Goal: Task Accomplishment & Management: Use online tool/utility

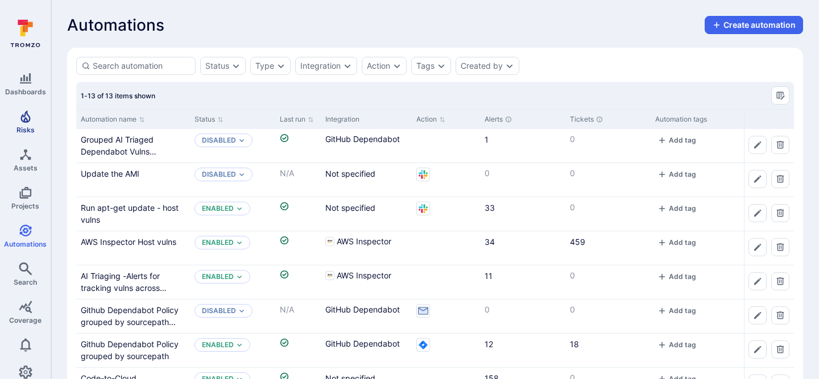
click at [14, 132] on link "Risks" at bounding box center [25, 122] width 51 height 34
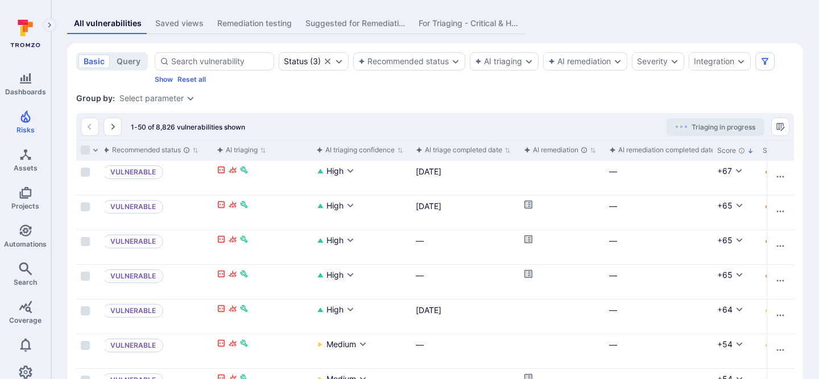
scroll to position [0, 259]
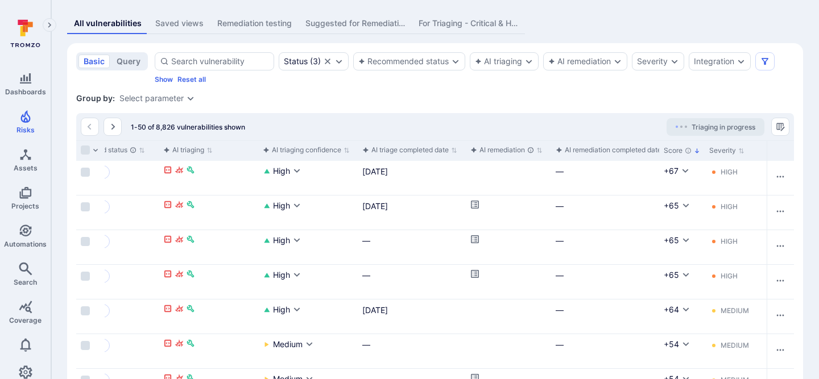
click at [604, 150] on div "AI remediation completed date" at bounding box center [608, 149] width 106 height 11
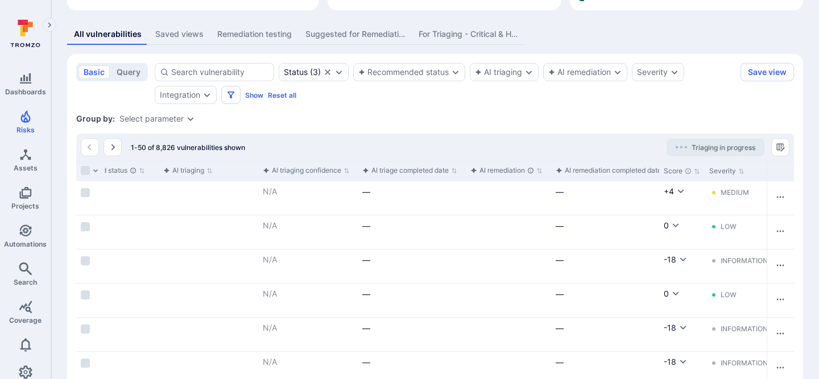
scroll to position [231, 0]
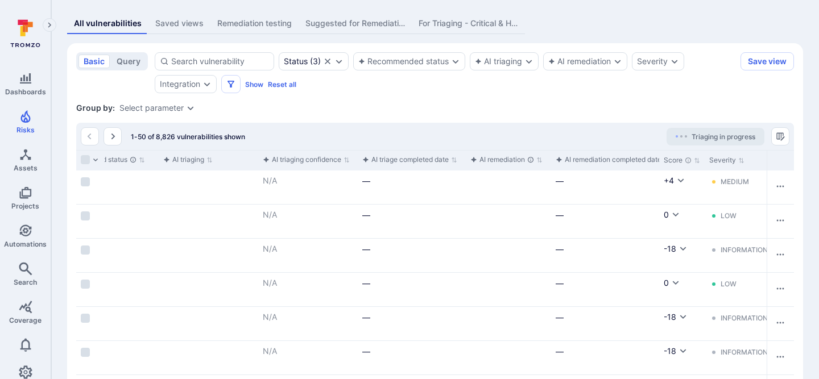
click at [603, 164] on div "AI remediation completed date" at bounding box center [608, 159] width 106 height 11
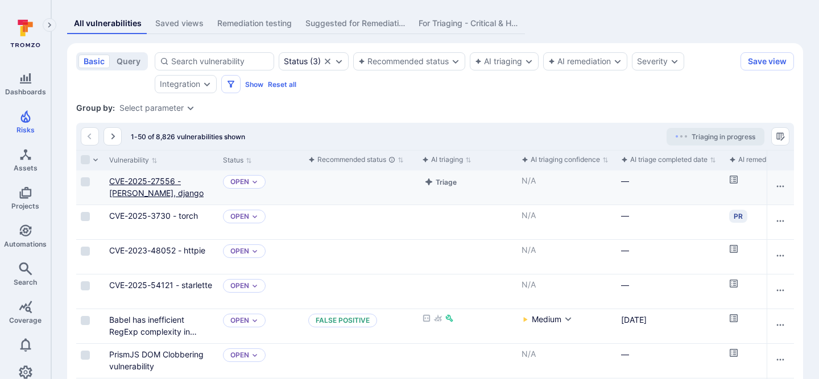
click at [166, 182] on link "CVE-2025-27556 - Django, django" at bounding box center [156, 187] width 94 height 22
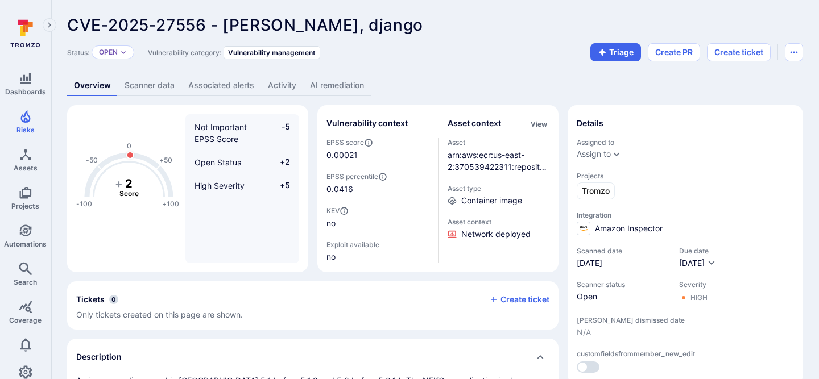
click at [342, 82] on link "AI remediation" at bounding box center [337, 85] width 68 height 21
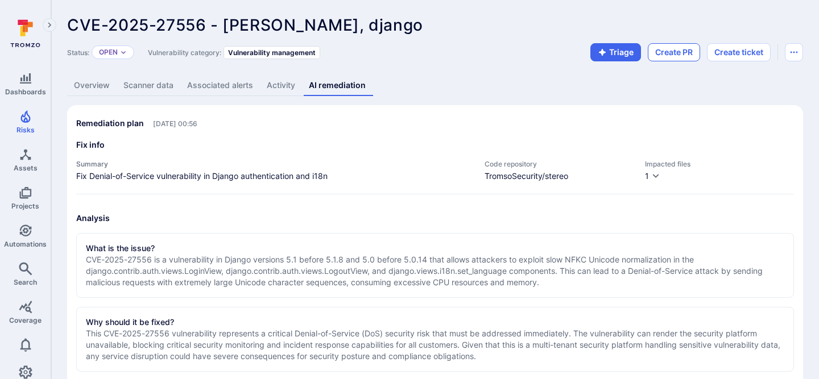
click at [668, 55] on button "Create PR" at bounding box center [673, 52] width 52 height 18
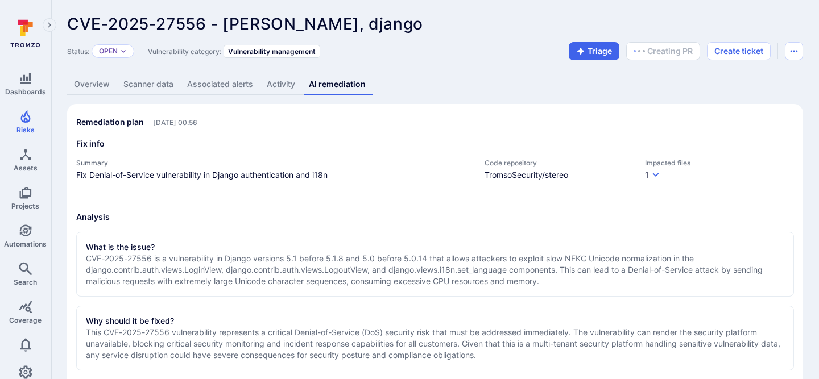
click at [655, 178] on icon "button" at bounding box center [655, 175] width 9 height 9
click at [654, 175] on div at bounding box center [409, 189] width 819 height 379
click at [654, 175] on icon "button" at bounding box center [656, 175] width 6 height 4
click at [654, 175] on div at bounding box center [409, 189] width 819 height 379
click at [662, 89] on div "Overview Scanner data Associated alerts Activity AI remediation" at bounding box center [435, 84] width 736 height 21
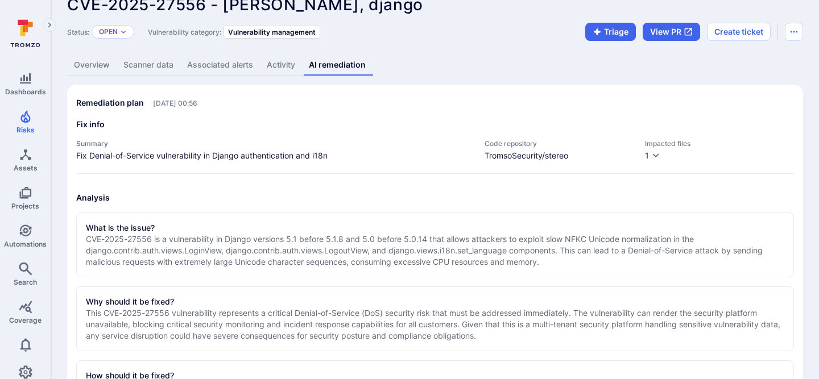
scroll to position [17, 0]
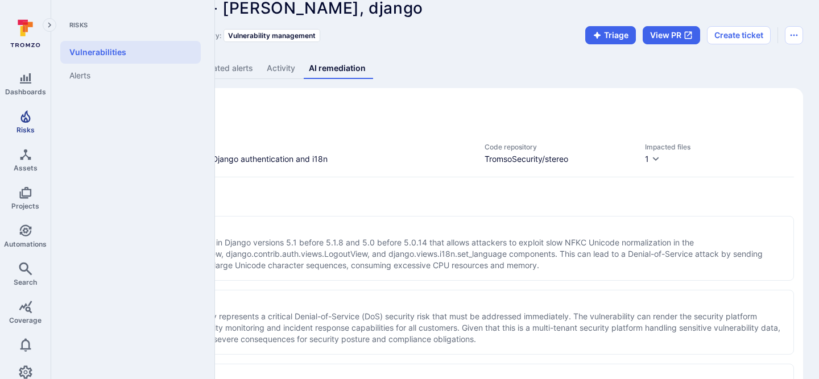
click at [38, 119] on link "Risks" at bounding box center [25, 122] width 51 height 34
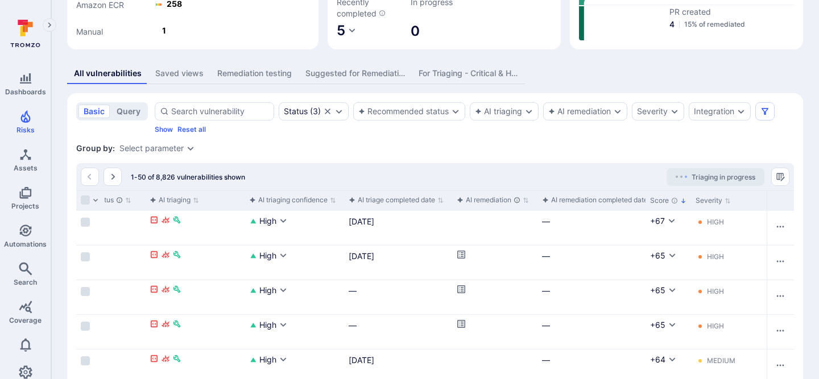
scroll to position [0, 277]
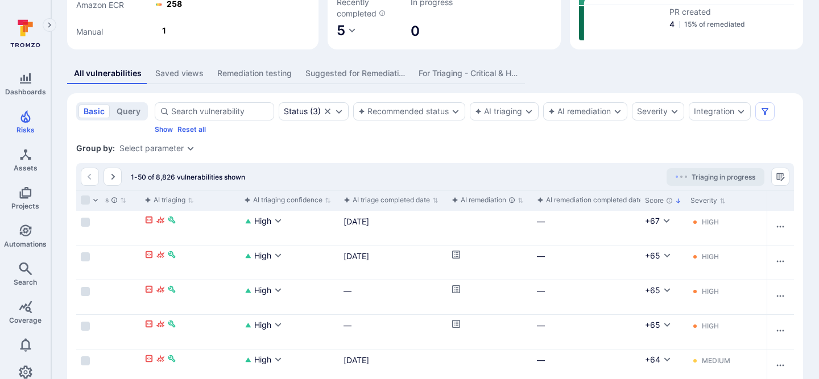
click at [590, 200] on div "AI remediation completed date" at bounding box center [590, 199] width 106 height 11
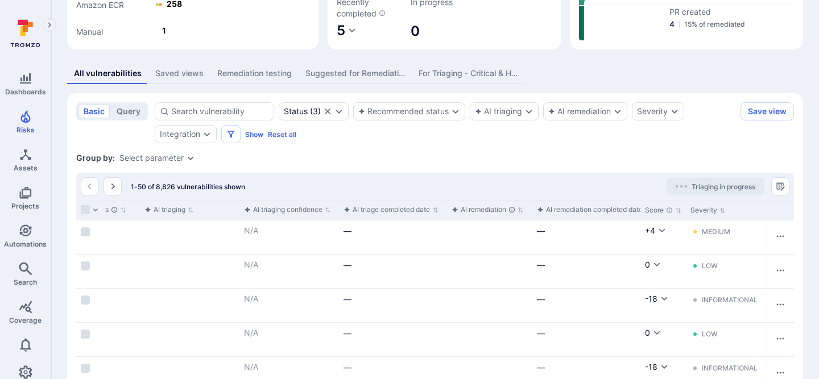
click at [592, 213] on div "AI remediation completed date" at bounding box center [590, 209] width 106 height 11
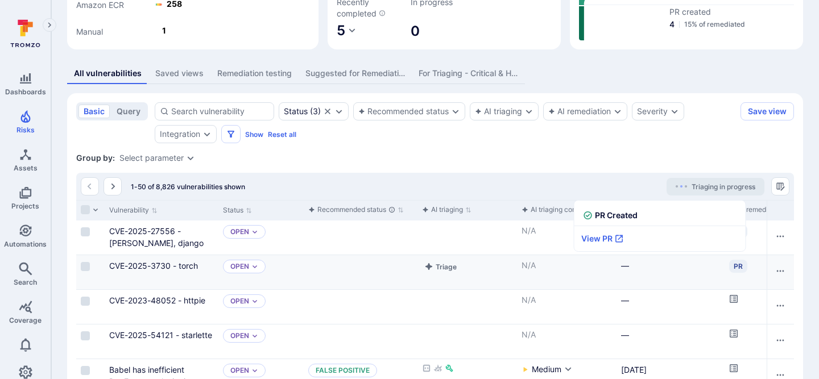
click at [737, 267] on div "PR" at bounding box center [738, 266] width 18 height 13
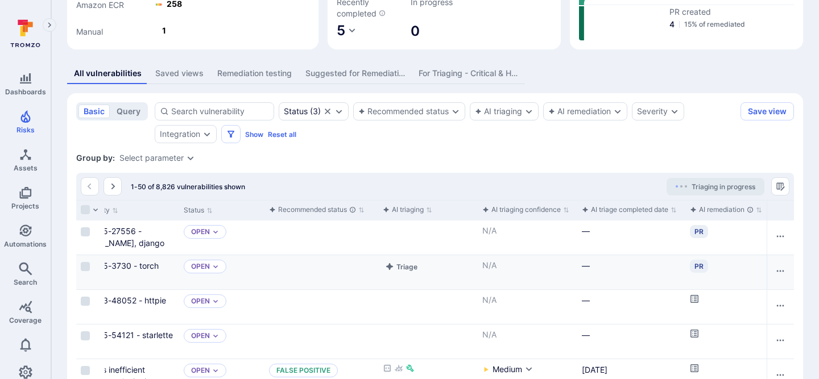
scroll to position [0, 84]
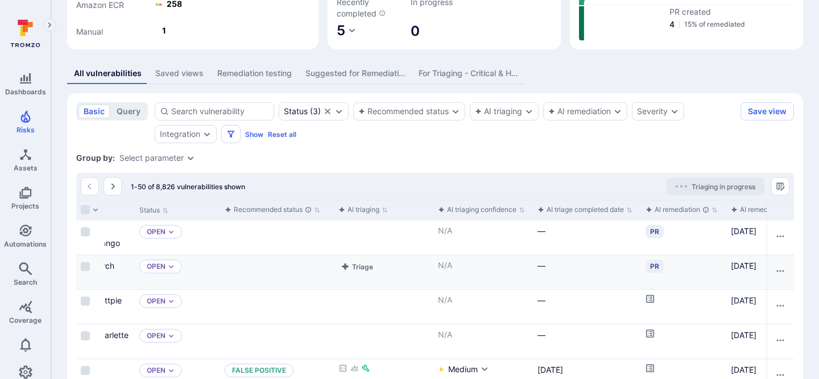
click at [654, 264] on div "PR" at bounding box center [654, 266] width 18 height 13
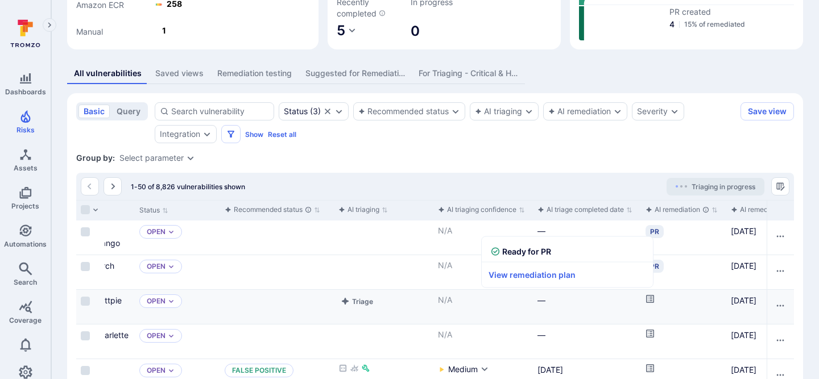
click at [648, 300] on icon "Cell for aiCtx.remediationStatus" at bounding box center [649, 298] width 9 height 9
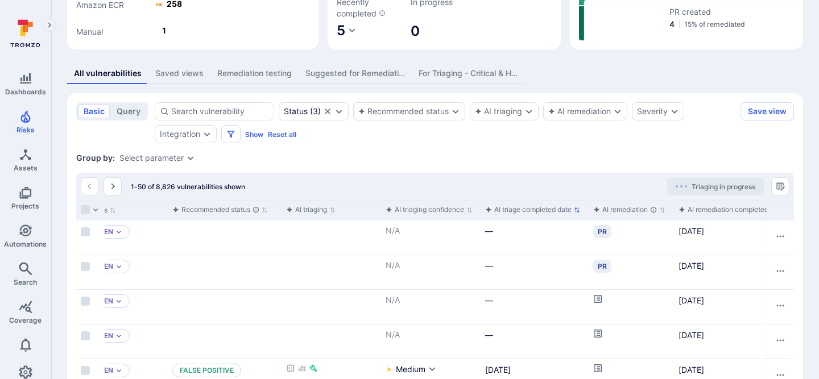
scroll to position [0, 149]
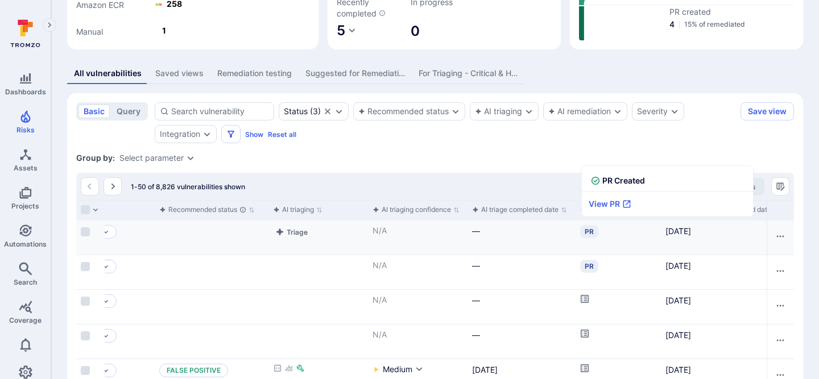
click at [591, 231] on div "PR" at bounding box center [589, 231] width 18 height 13
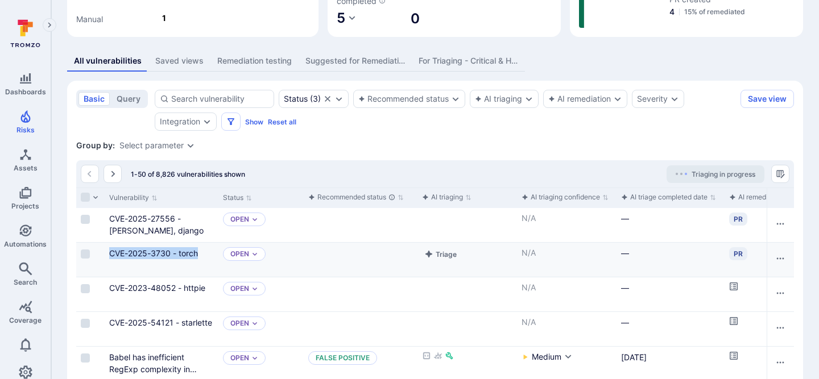
scroll to position [197, 0]
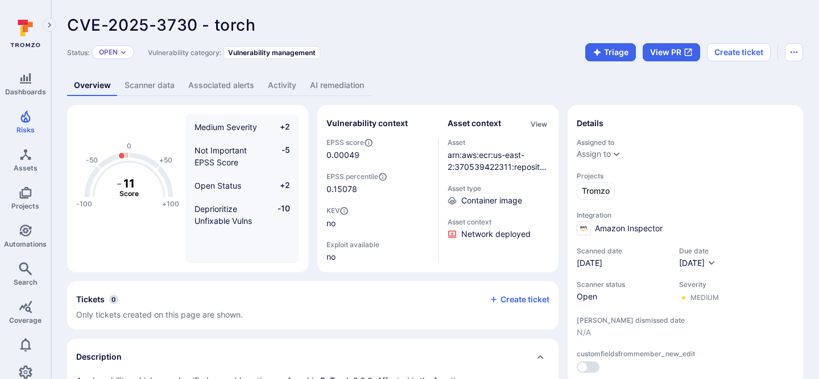
click at [351, 86] on link "AI remediation" at bounding box center [337, 85] width 68 height 21
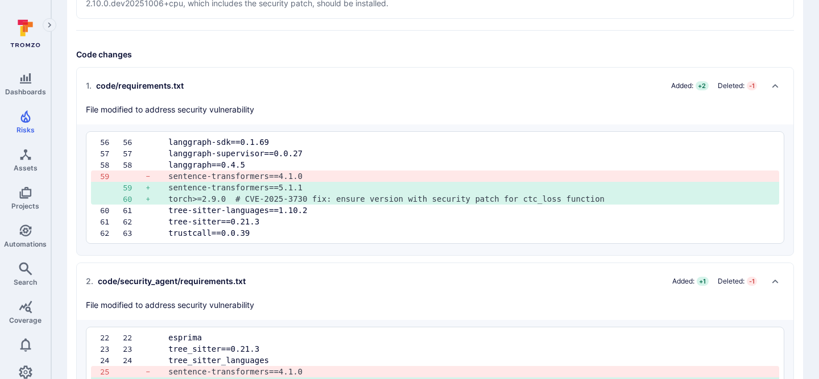
scroll to position [398, 0]
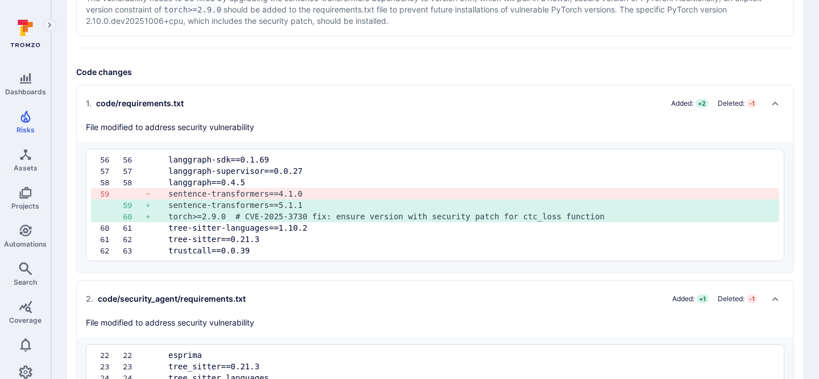
drag, startPoint x: 263, startPoint y: 130, endPoint x: 61, endPoint y: 124, distance: 201.8
click at [61, 124] on div "CVE-2025-3730 - torch ... Show more Status: Open Vulnerability category: Vulner…" at bounding box center [434, 31] width 767 height 858
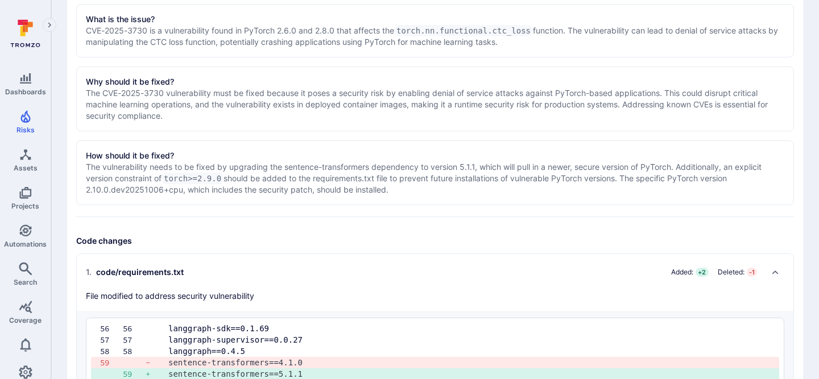
scroll to position [0, 0]
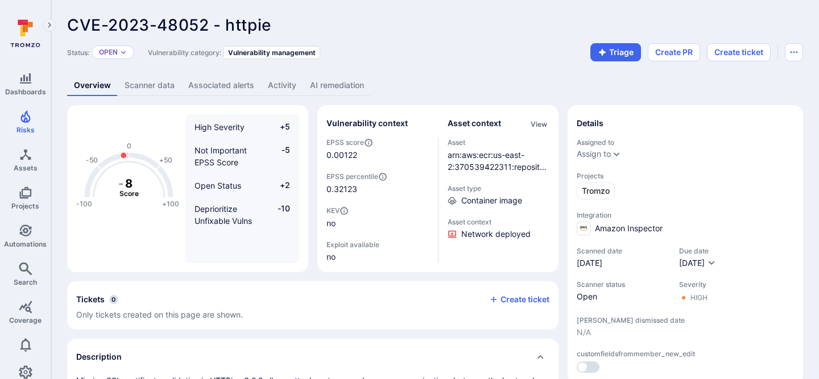
click at [350, 87] on link "AI remediation" at bounding box center [337, 85] width 68 height 21
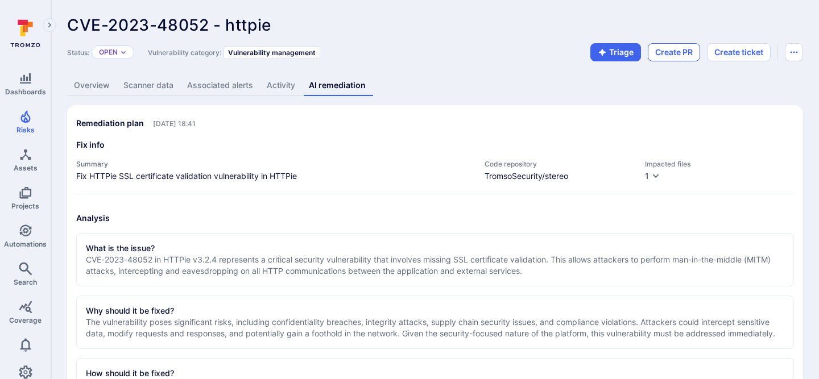
click at [681, 52] on button "Create PR" at bounding box center [673, 52] width 52 height 18
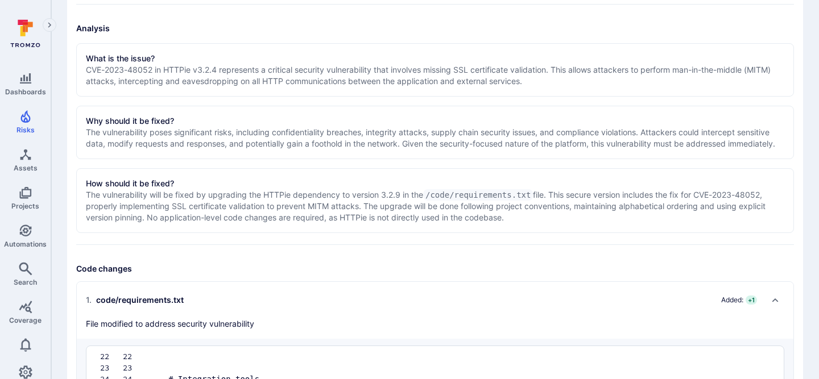
scroll to position [112, 0]
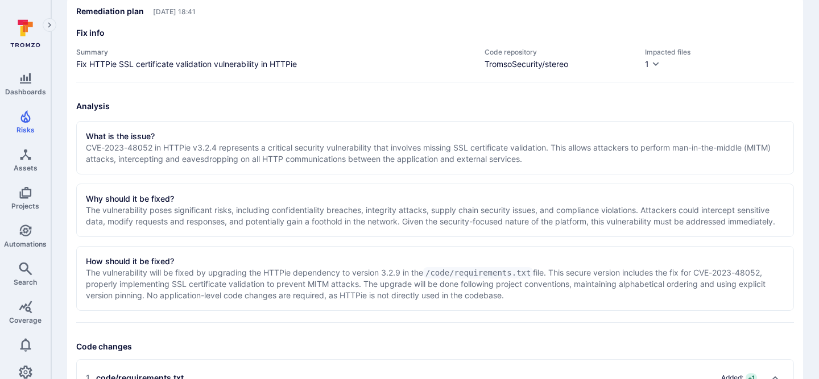
click at [435, 226] on p "The vulnerability poses significant risks, including confidentiality breaches, …" at bounding box center [435, 216] width 698 height 23
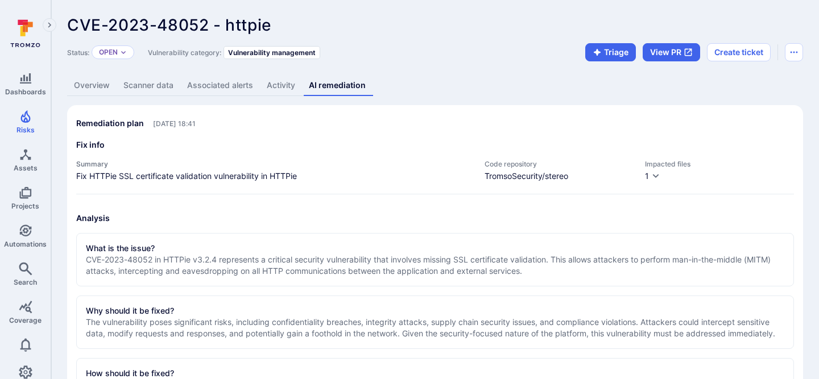
scroll to position [283, 0]
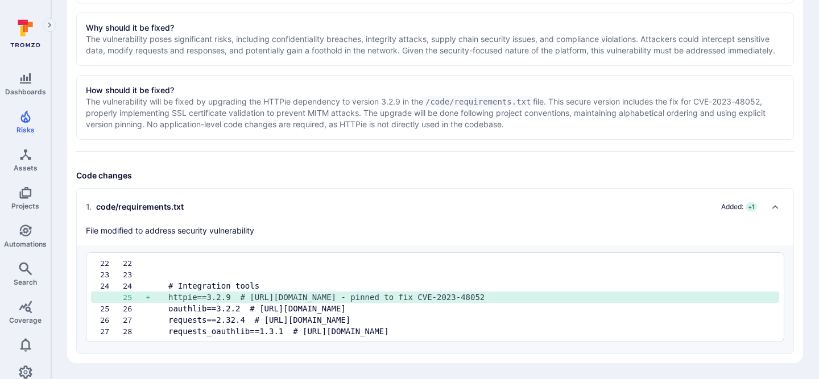
drag, startPoint x: 87, startPoint y: 229, endPoint x: 280, endPoint y: 229, distance: 192.7
click at [280, 230] on div "1 . code/requirements.txt Added: + 1 File modified to address security vulnerab…" at bounding box center [423, 217] width 675 height 39
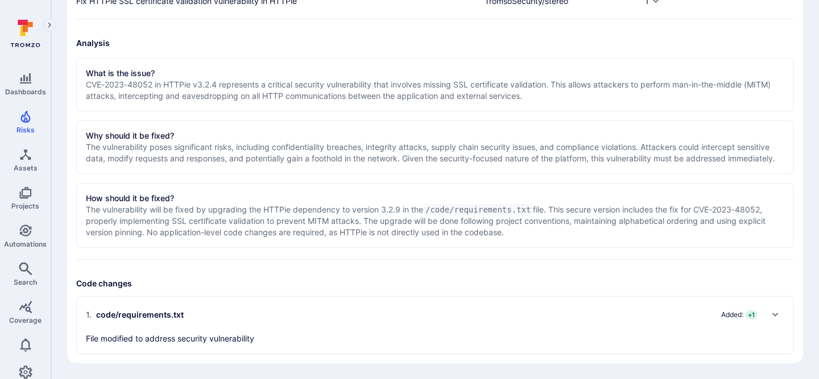
scroll to position [175, 0]
click at [257, 339] on div "1 . code/requirements.txt Added: + 1 File modified to address security vulnerab…" at bounding box center [423, 325] width 675 height 39
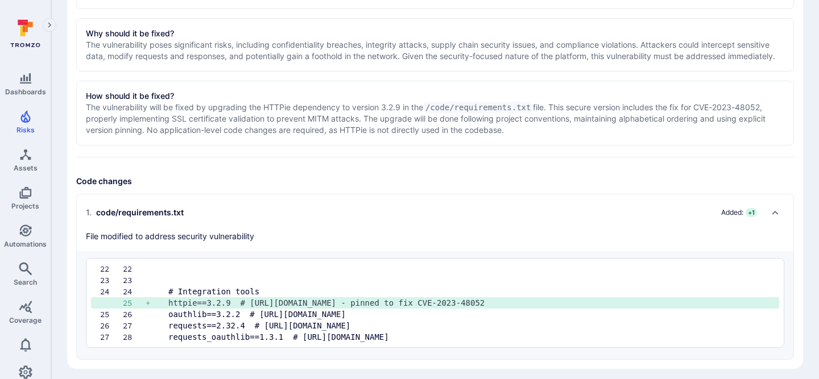
scroll to position [283, 0]
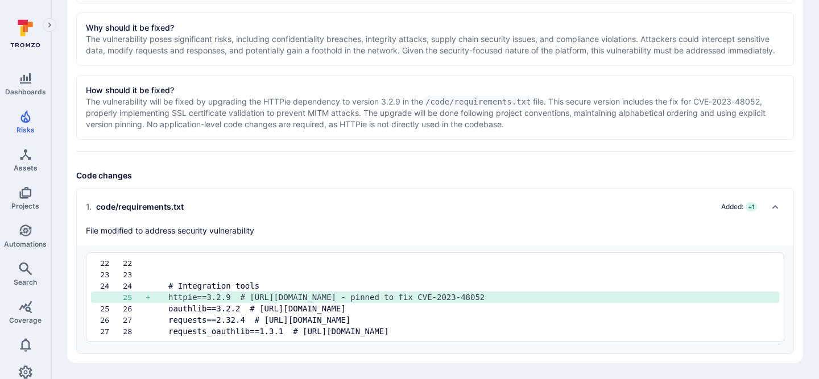
drag, startPoint x: 257, startPoint y: 230, endPoint x: 88, endPoint y: 230, distance: 169.4
click at [88, 230] on div "1 . code/requirements.txt Added: + 1 File modified to address security vulnerab…" at bounding box center [423, 217] width 675 height 39
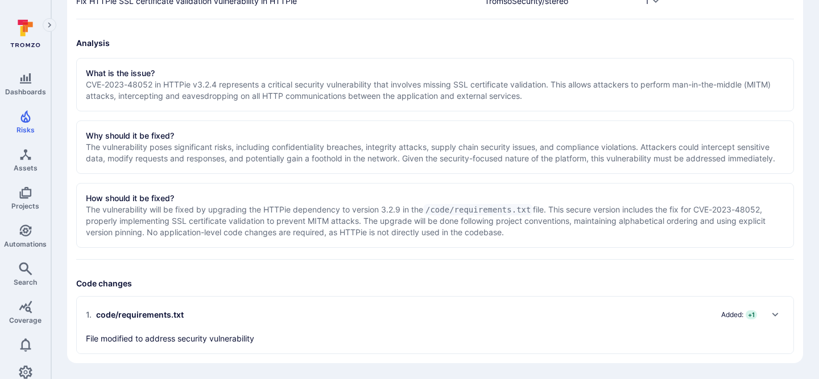
scroll to position [175, 0]
drag, startPoint x: 96, startPoint y: 314, endPoint x: 174, endPoint y: 314, distance: 77.9
click at [174, 314] on div "1 . code/requirements.txt" at bounding box center [135, 314] width 98 height 11
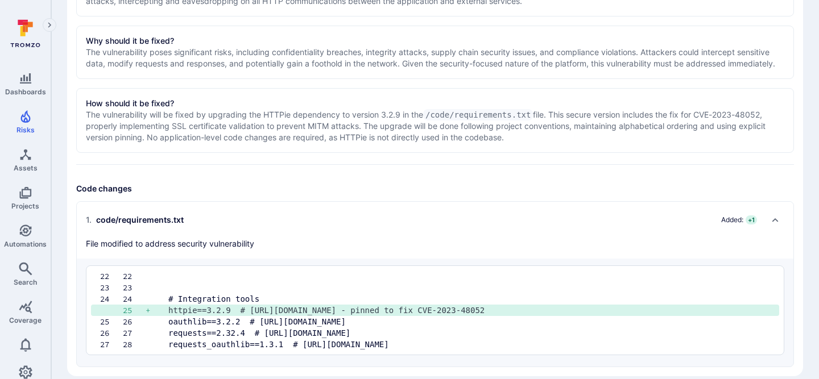
scroll to position [283, 0]
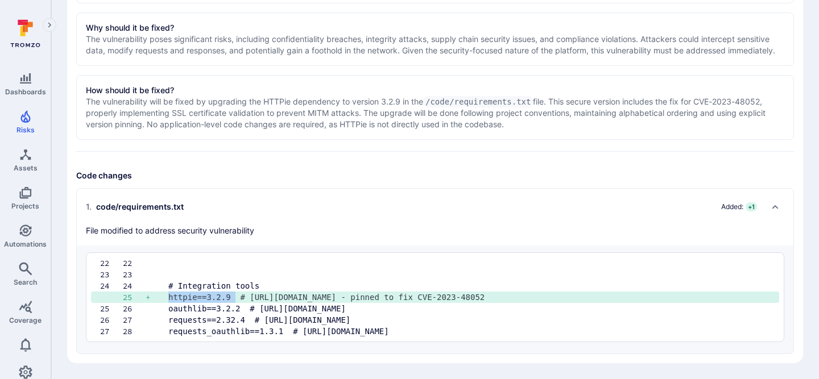
drag, startPoint x: 236, startPoint y: 297, endPoint x: 91, endPoint y: 301, distance: 145.0
click at [91, 301] on div "25 + httpie==3.2.9 # https://github.com/httpie/cli/releases - pinned to fix CVE…" at bounding box center [435, 297] width 688 height 11
click at [216, 258] on pre at bounding box center [468, 262] width 601 height 11
drag, startPoint x: 244, startPoint y: 231, endPoint x: 60, endPoint y: 231, distance: 184.2
click at [60, 231] on div "CVE-2023-48052 - httpie ... Show more Status: Open Vulnerability category: Vuln…" at bounding box center [434, 48] width 767 height 662
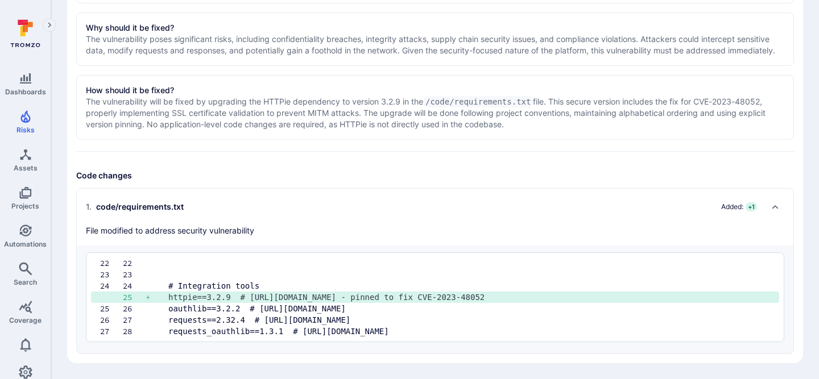
click at [138, 180] on h3 "Code changes" at bounding box center [434, 175] width 717 height 11
drag, startPoint x: 138, startPoint y: 177, endPoint x: 86, endPoint y: 175, distance: 52.3
click at [86, 175] on h3 "Code changes" at bounding box center [434, 175] width 717 height 11
drag, startPoint x: 100, startPoint y: 208, endPoint x: 213, endPoint y: 280, distance: 133.4
click at [213, 280] on section "1 . code/requirements.txt Added: + 1 File modified to address security vulnerab…" at bounding box center [434, 271] width 717 height 166
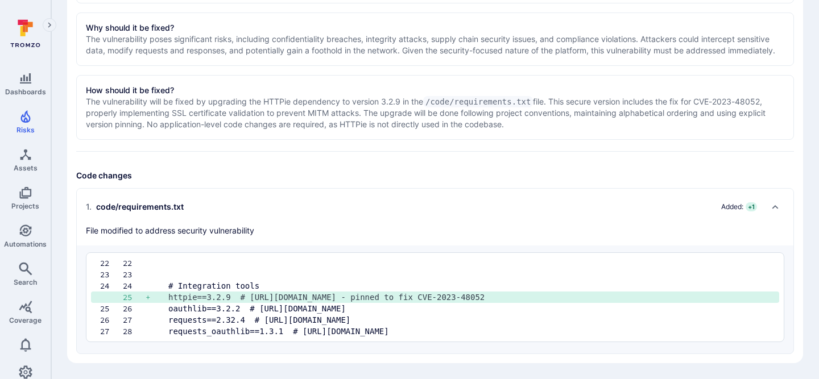
click at [563, 164] on div "Fix info Summary Fix HTTPie SSL certificate validation vulnerability in HTTPie …" at bounding box center [434, 105] width 717 height 498
drag, startPoint x: 282, startPoint y: 321, endPoint x: 351, endPoint y: 321, distance: 68.8
click at [351, 321] on pre "requests==2.32.4 # https://requests.readthedocs.io/en/latest/community/updates/…" at bounding box center [468, 319] width 601 height 11
click at [307, 307] on pre "oauthlib==3.2.2 # https://github.com/oauthlib/oauthlib/blob/master/CHANGELOG.rst" at bounding box center [468, 308] width 601 height 11
drag, startPoint x: 257, startPoint y: 228, endPoint x: 114, endPoint y: 163, distance: 157.2
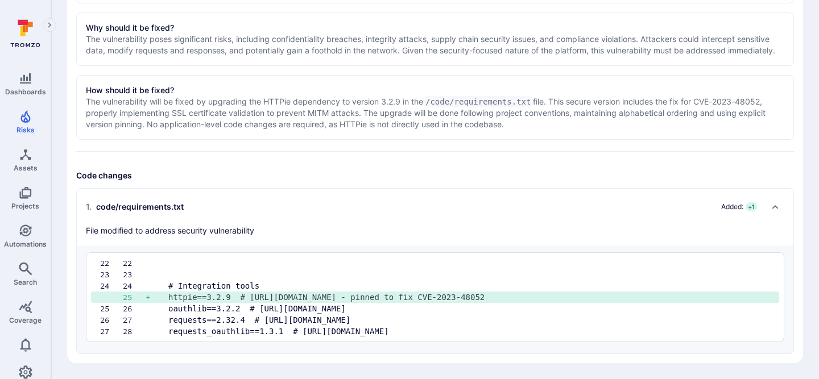
click at [110, 163] on div "Fix info Summary Fix HTTPie SSL certificate validation vulnerability in HTTPie …" at bounding box center [434, 105] width 717 height 498
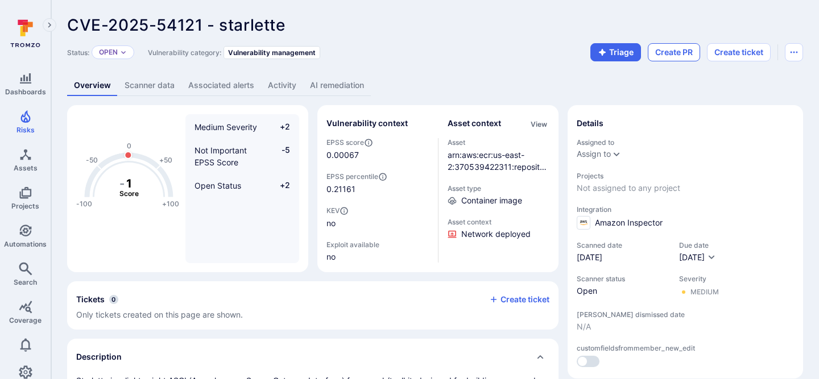
click at [667, 52] on button "Create PR" at bounding box center [673, 52] width 52 height 18
click at [354, 85] on link "AI remediation" at bounding box center [337, 85] width 68 height 21
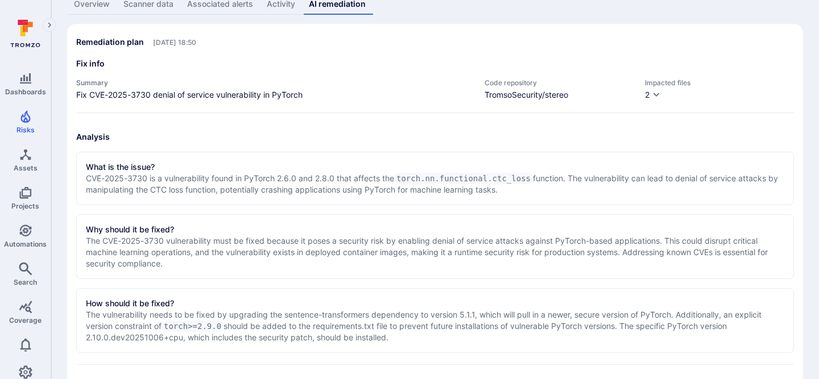
scroll to position [479, 0]
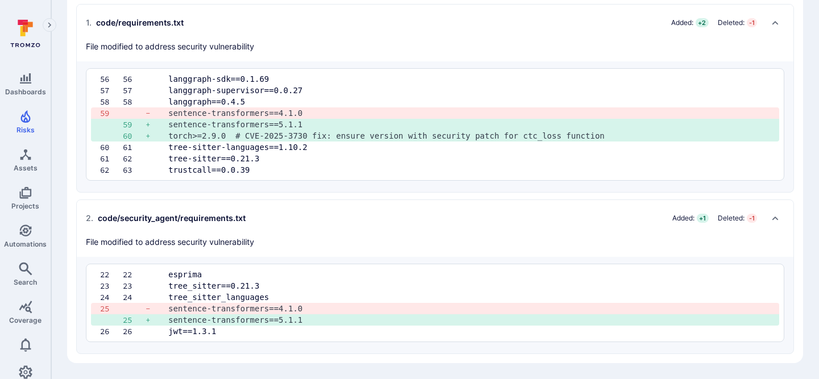
drag, startPoint x: 153, startPoint y: 44, endPoint x: 232, endPoint y: 44, distance: 79.6
click at [232, 44] on p "File modified to address security vulnerability" at bounding box center [170, 46] width 168 height 11
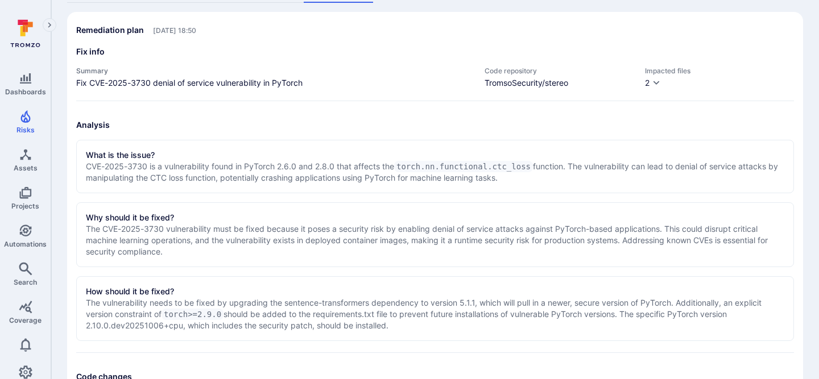
scroll to position [0, 0]
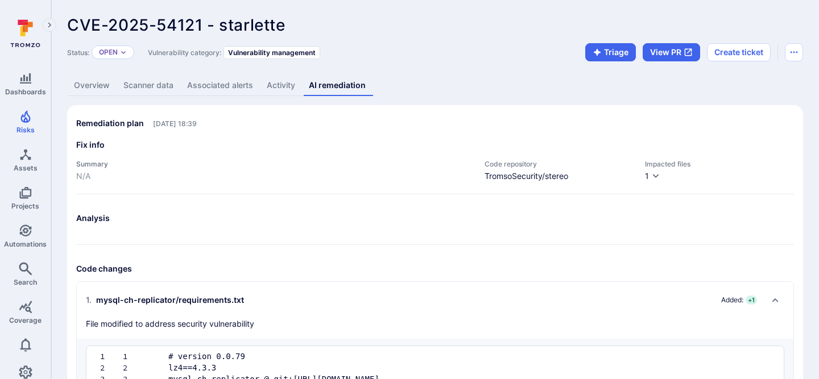
click at [451, 88] on div "Overview Scanner data Associated alerts Activity AI remediation" at bounding box center [435, 85] width 736 height 21
click at [478, 79] on div "Overview Scanner data Associated alerts Activity AI remediation" at bounding box center [435, 85] width 736 height 21
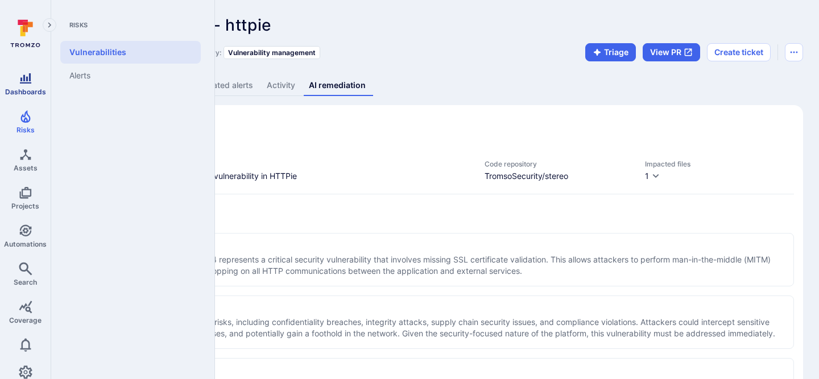
click at [37, 97] on link "Dashboards" at bounding box center [25, 84] width 51 height 34
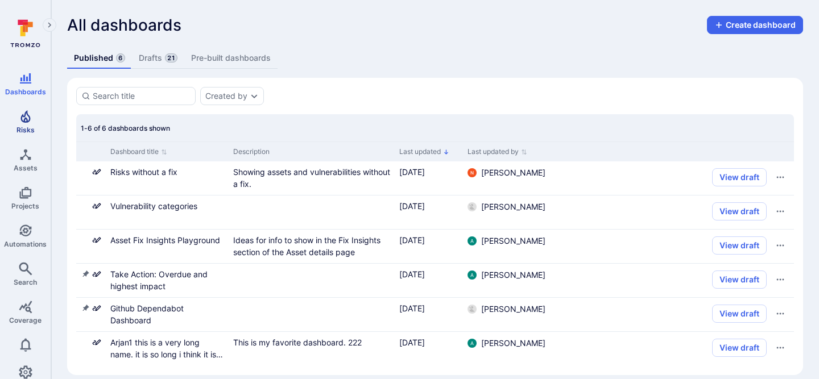
click at [29, 113] on icon "Risks" at bounding box center [26, 117] width 14 height 14
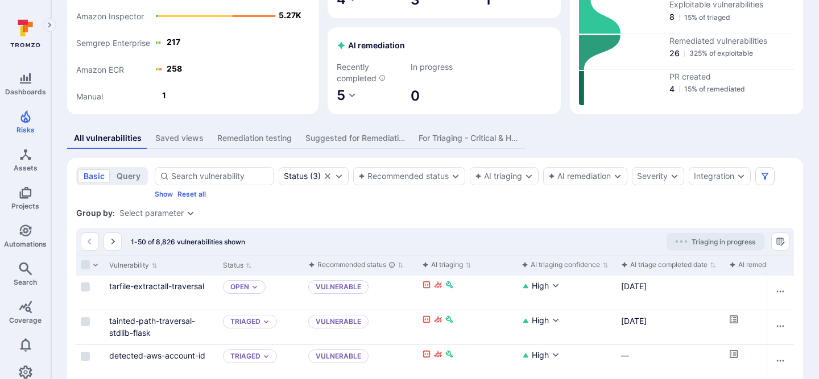
scroll to position [113, 0]
